Goal: Contribute content

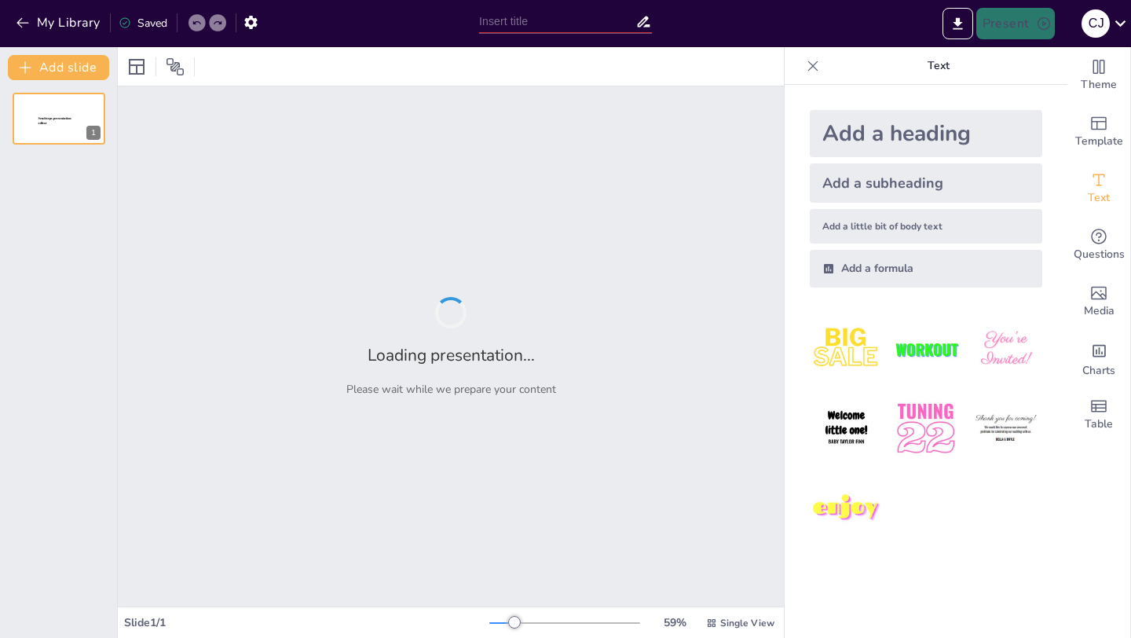
type input "Peran Tenaga Kebidanan Profesional dalam Menghadapi Patologi Kehamilan"
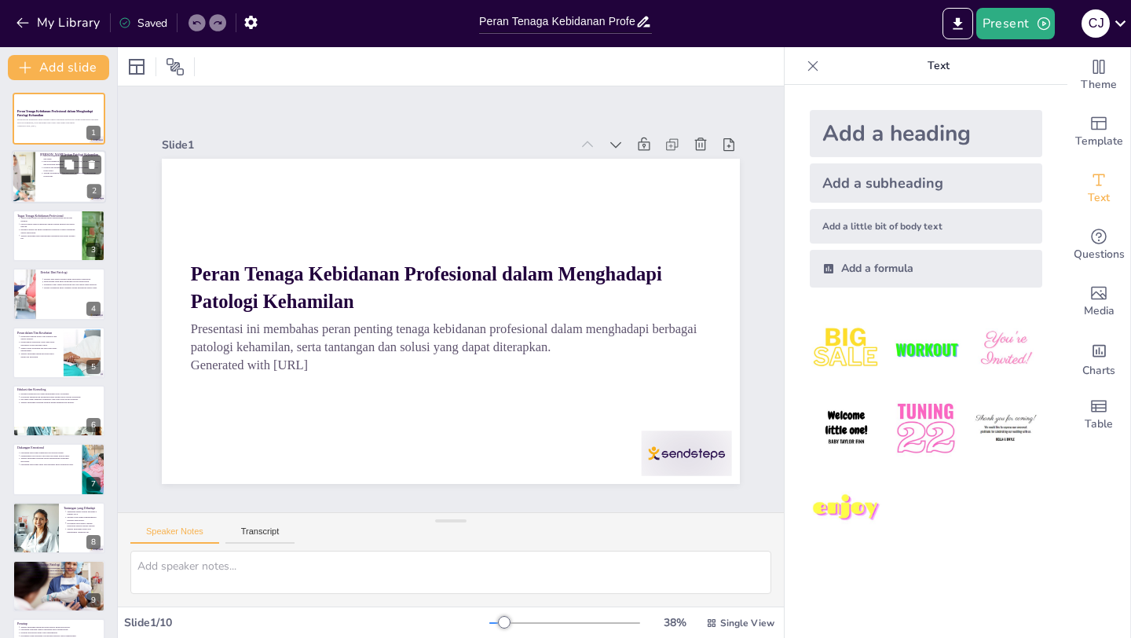
click at [53, 177] on p "Tenaga kebidanan profesional harus terlatih untuk menangani kondisi ini." at bounding box center [73, 175] width 58 height 6
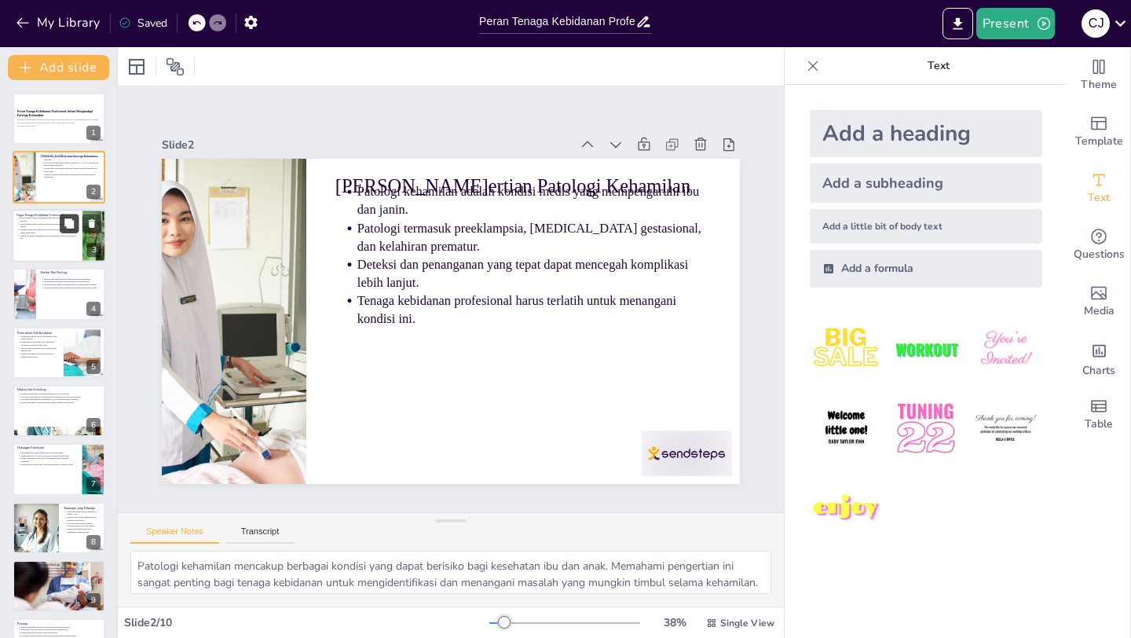
click at [60, 229] on button at bounding box center [69, 223] width 19 height 19
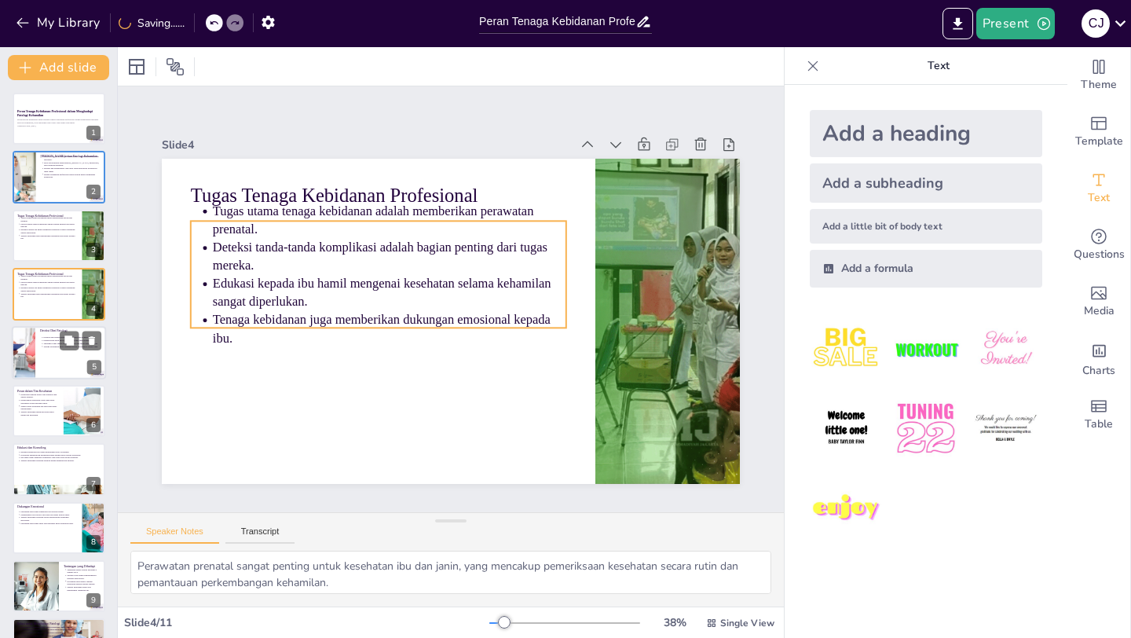
click at [35, 349] on div at bounding box center [24, 352] width 80 height 53
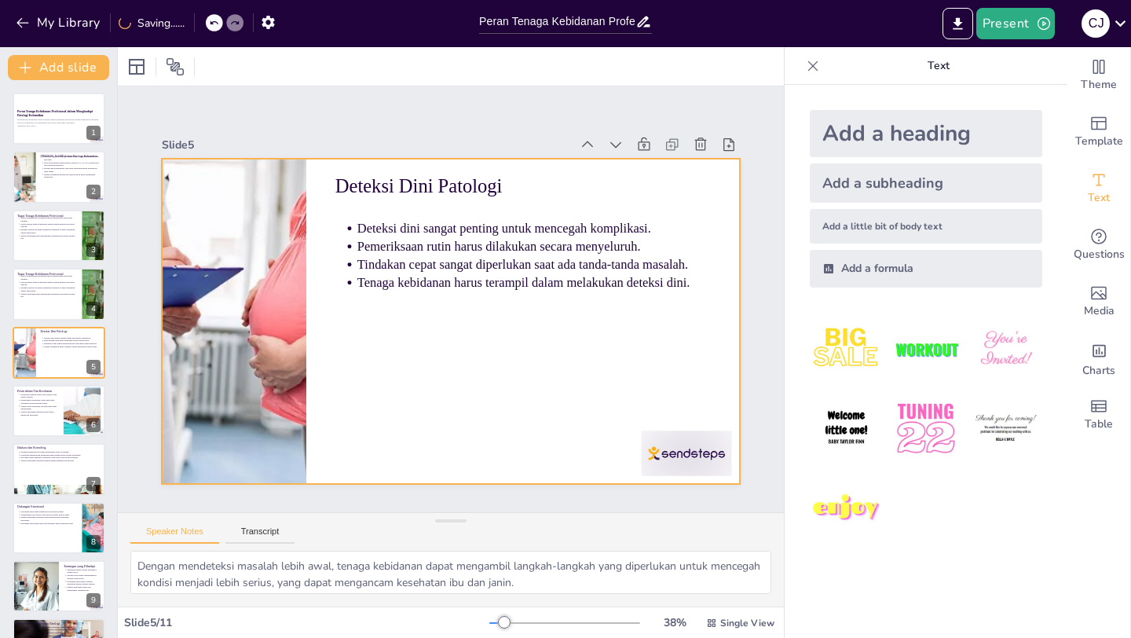
click at [28, 437] on div "Peran Tenaga Kebidanan Profesional dalam Menghadapi Patologi Kehamilan Presenta…" at bounding box center [58, 411] width 117 height 636
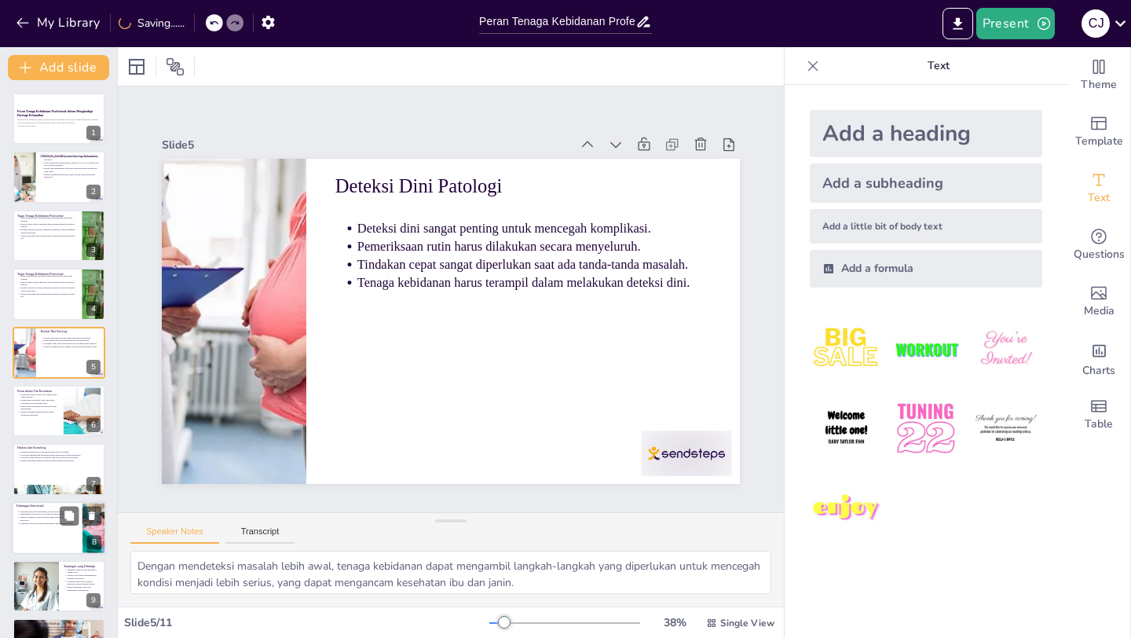
click at [42, 526] on div "Dukungan emosional membantu ibu merasa tenang. Membangun rasa percaya diri pada…" at bounding box center [46, 516] width 61 height 17
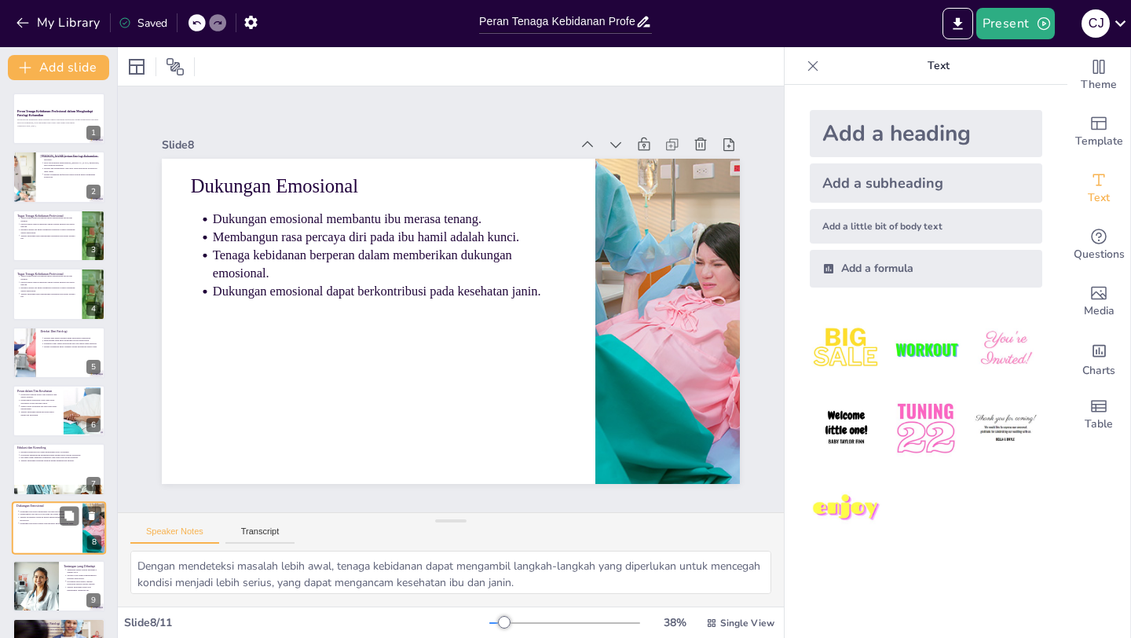
type textarea "Ketenangan mental selama kehamilan sangat penting untuk kesehatan ibu dan perke…"
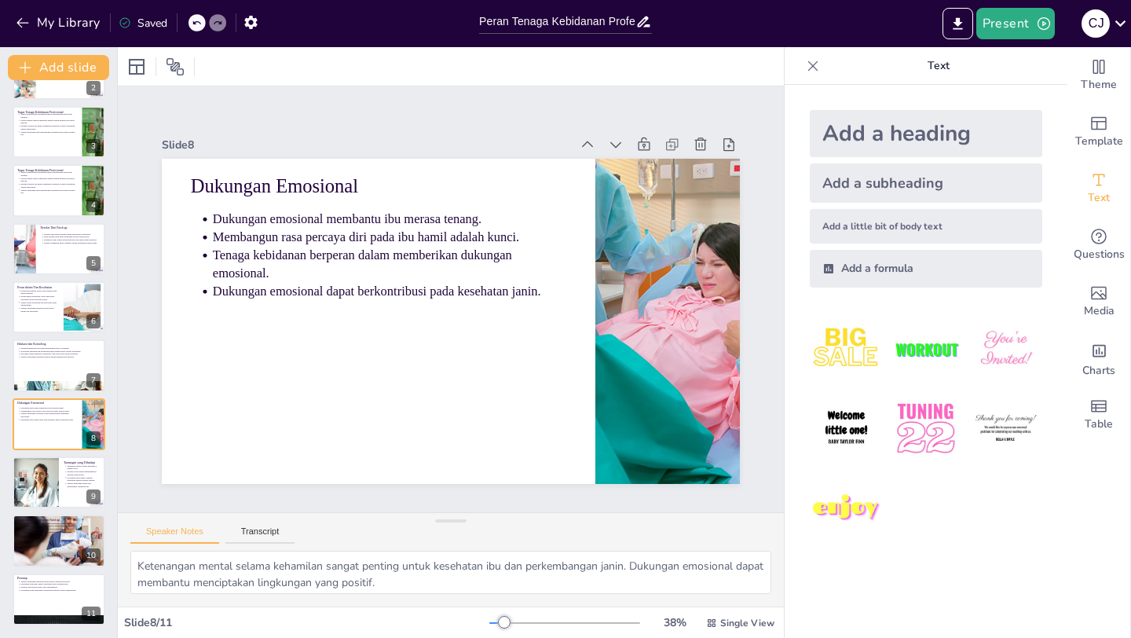
click at [456, 134] on div "Slide 8" at bounding box center [483, 148] width 570 height 142
click at [171, 62] on icon at bounding box center [175, 66] width 19 height 19
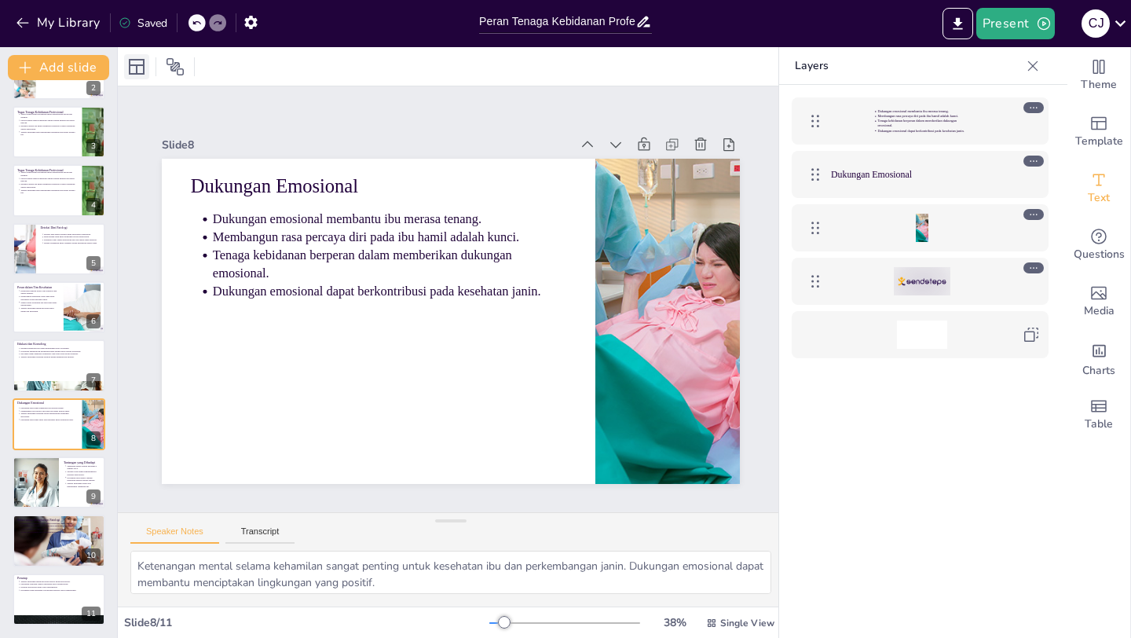
click at [139, 68] on icon at bounding box center [136, 66] width 19 height 19
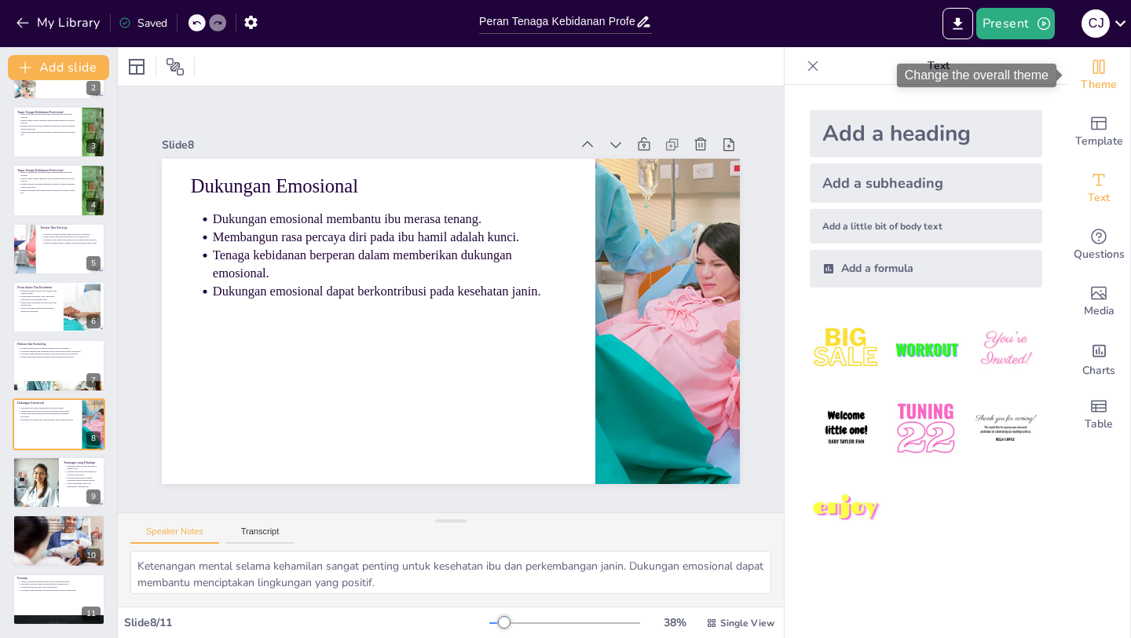
click at [1107, 79] on span "Theme" at bounding box center [1099, 84] width 36 height 17
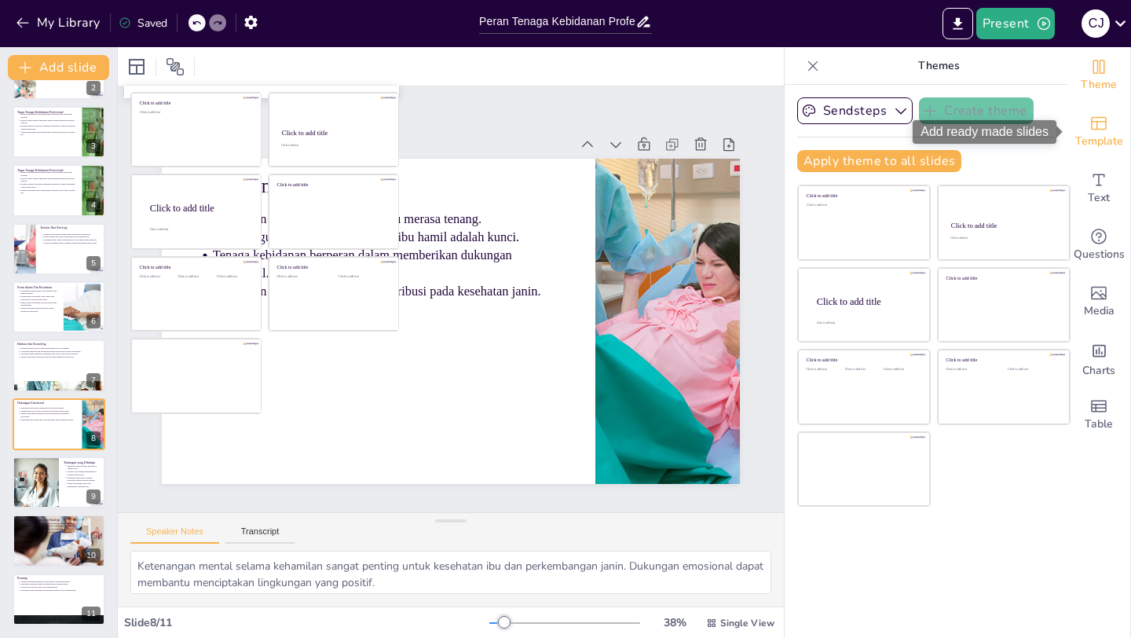
click at [1101, 141] on span "Template" at bounding box center [1100, 141] width 48 height 17
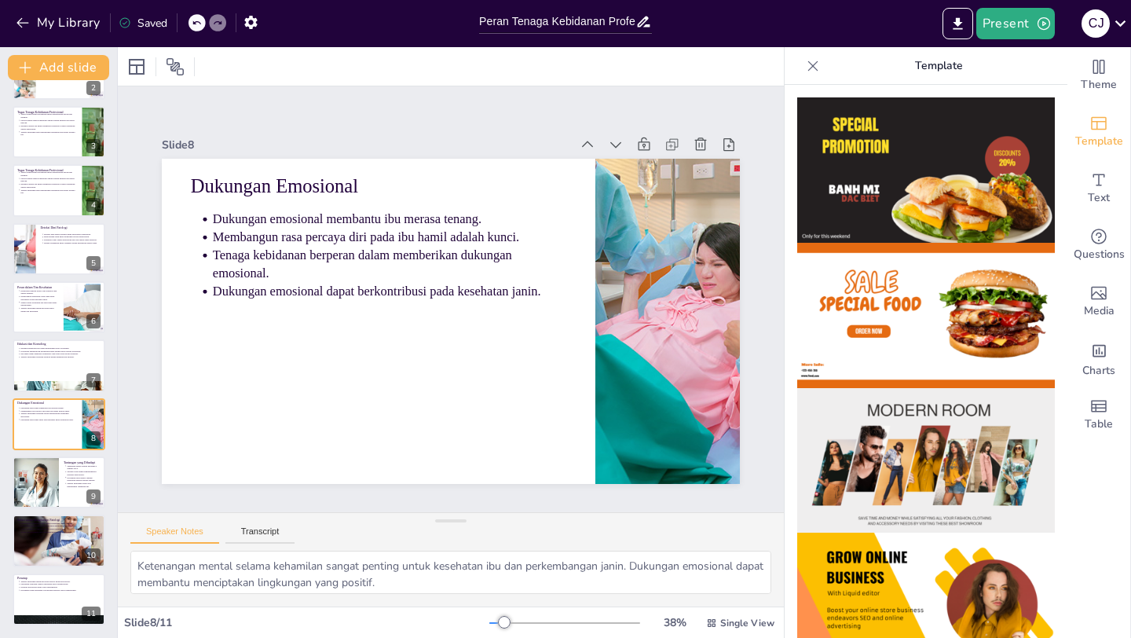
scroll to position [711, 0]
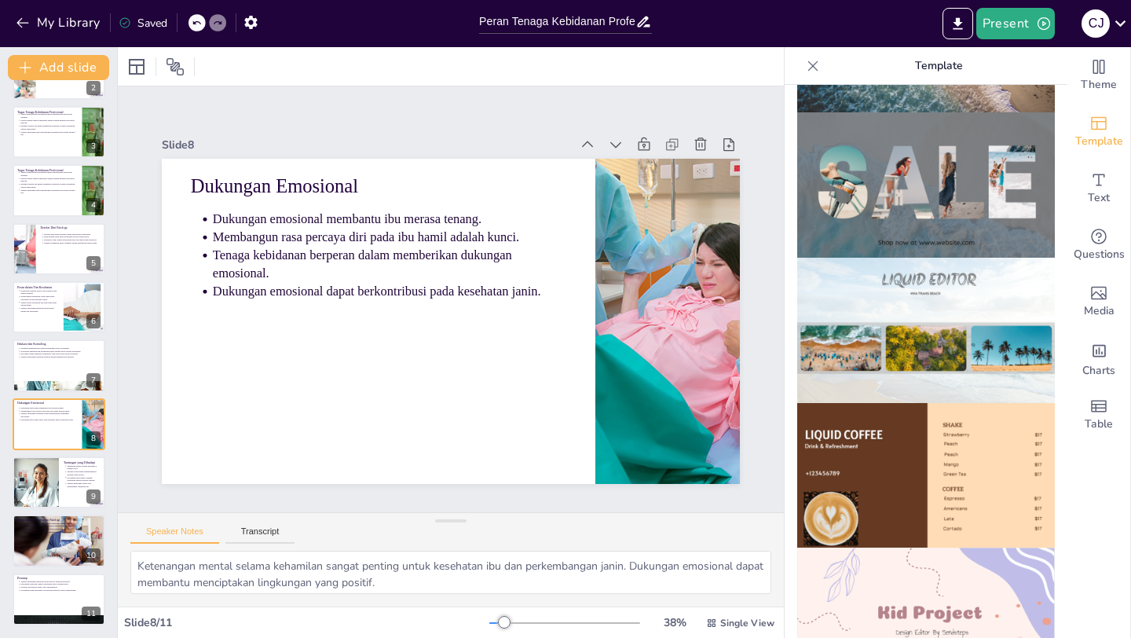
click at [869, 236] on img at bounding box center [926, 184] width 258 height 145
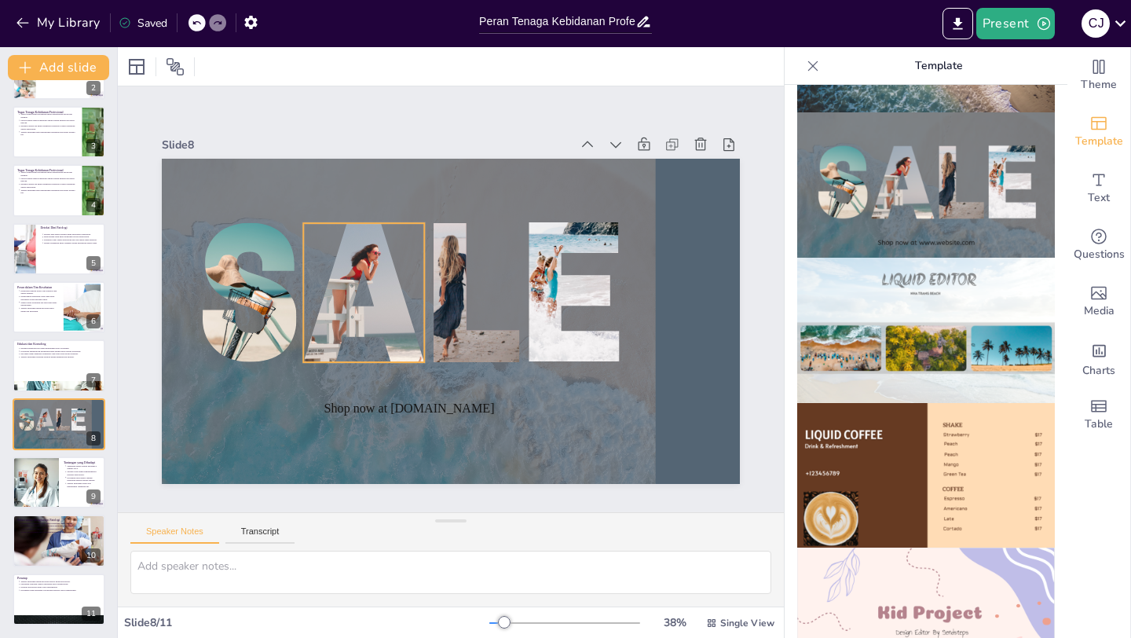
type textarea "Patologi kehamilan mencakup berbagai kondisi yang dapat berisiko bagi kesehatan…"
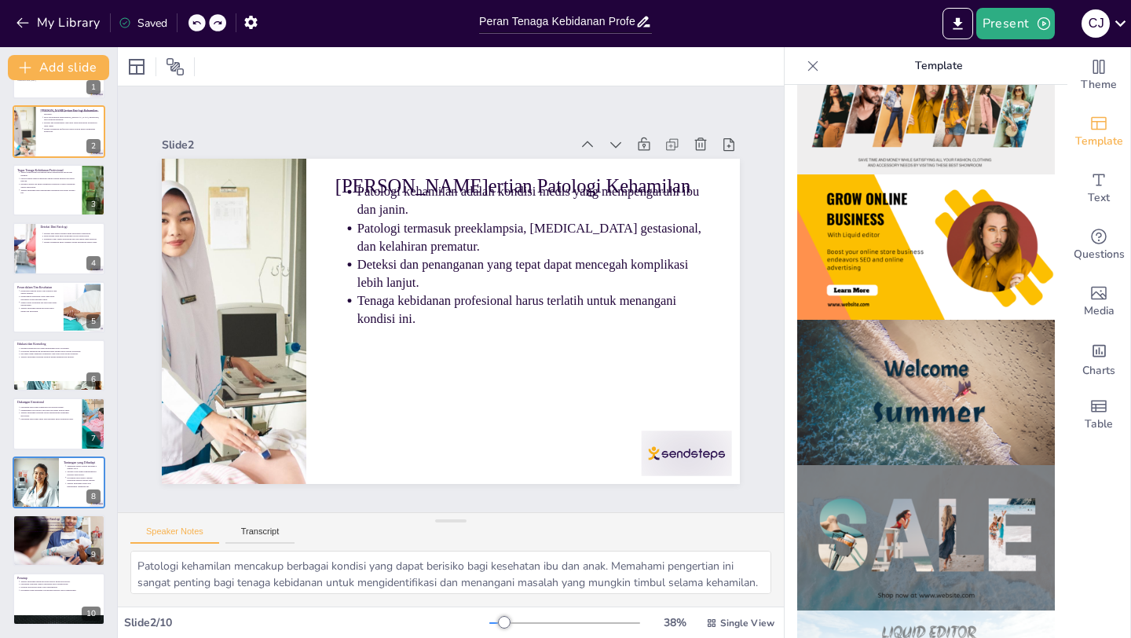
scroll to position [0, 0]
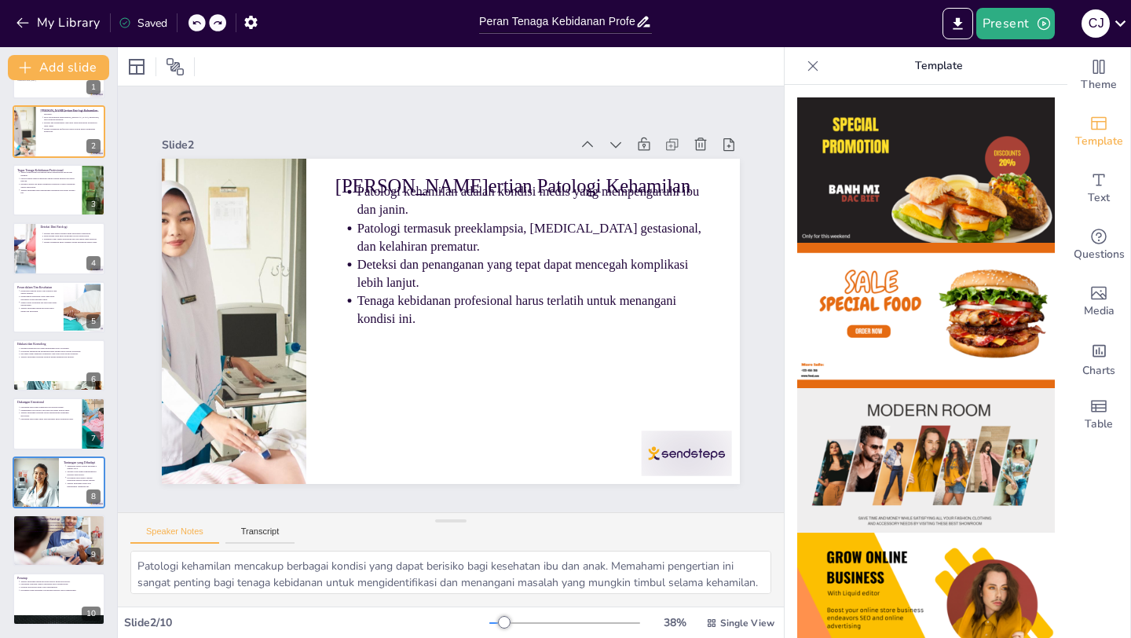
click at [858, 140] on img at bounding box center [926, 169] width 258 height 145
